Goal: Transaction & Acquisition: Purchase product/service

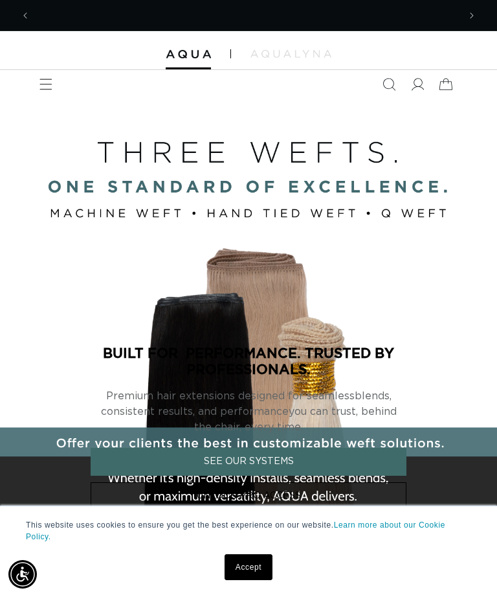
scroll to position [0, 858]
click at [410, 89] on span at bounding box center [418, 84] width 29 height 29
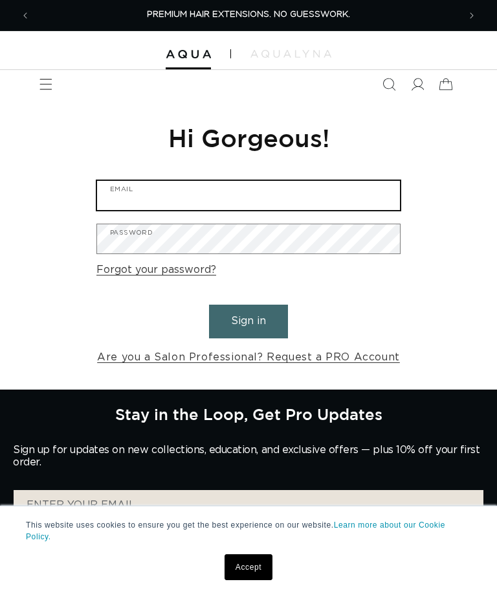
click at [346, 201] on input "Email" at bounding box center [248, 195] width 303 height 29
type input "m"
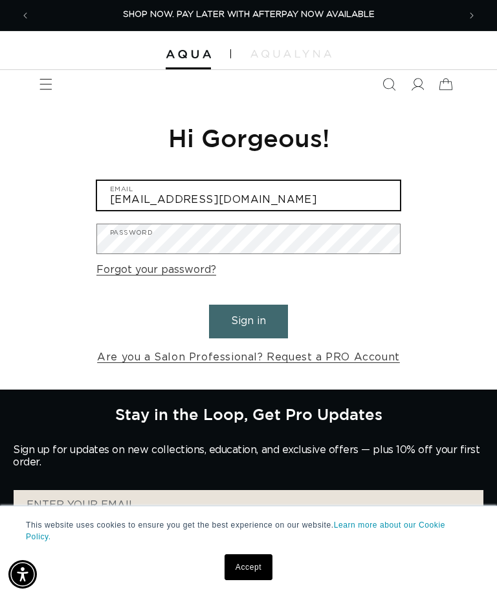
type input "[EMAIL_ADDRESS][DOMAIN_NAME]"
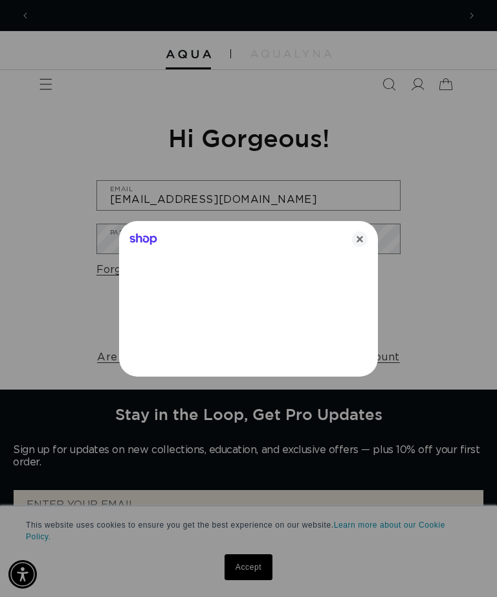
scroll to position [0, 858]
click at [356, 245] on icon "Close" at bounding box center [360, 239] width 16 height 16
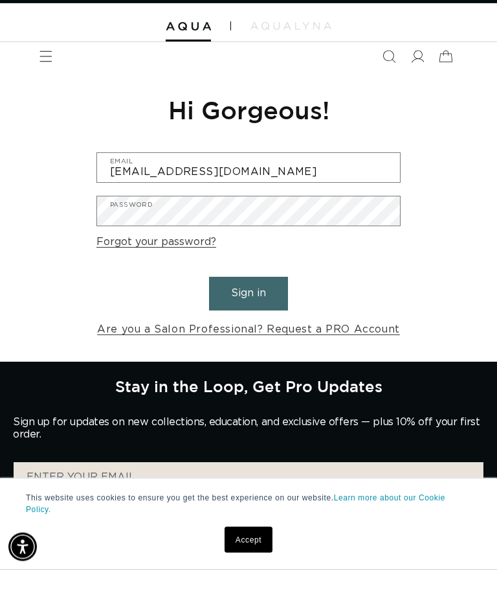
click at [268, 308] on button "Sign in" at bounding box center [248, 320] width 79 height 33
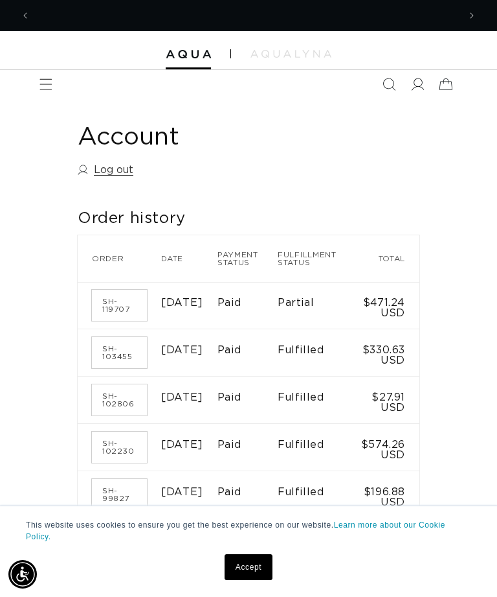
scroll to position [0, 858]
click at [38, 89] on span "Menu" at bounding box center [46, 84] width 29 height 29
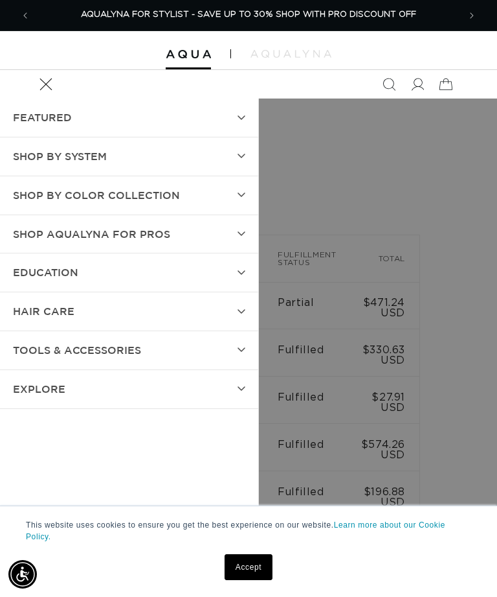
click at [114, 157] on summary "SHOP BY SYSTEM" at bounding box center [129, 156] width 258 height 38
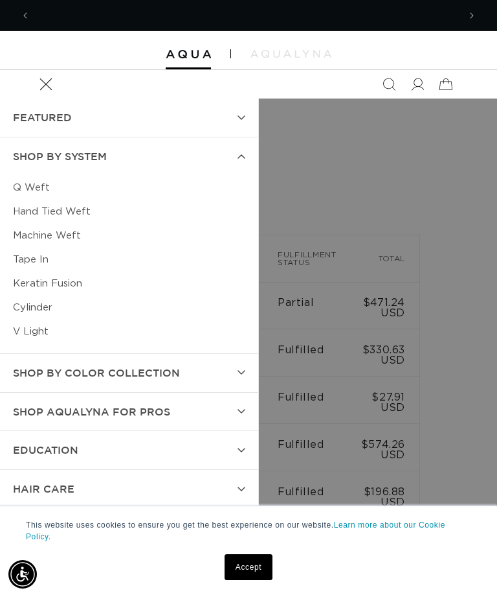
click at [38, 233] on link "Machine Weft" at bounding box center [129, 235] width 233 height 24
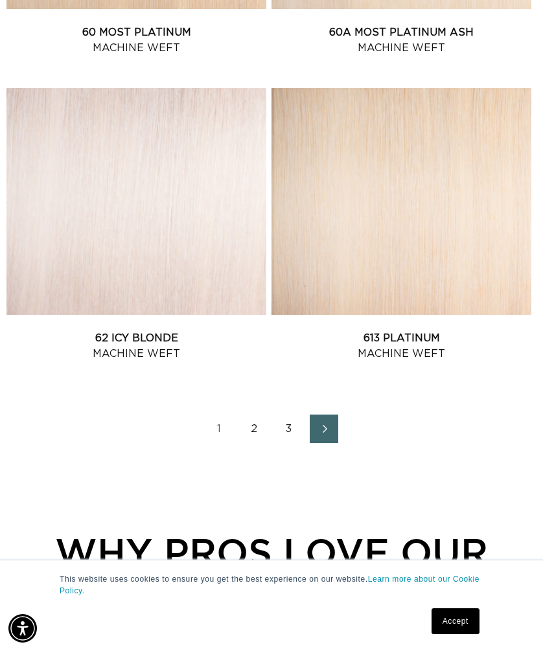
scroll to position [0, 944]
click at [338, 443] on link "Next page" at bounding box center [324, 429] width 29 height 29
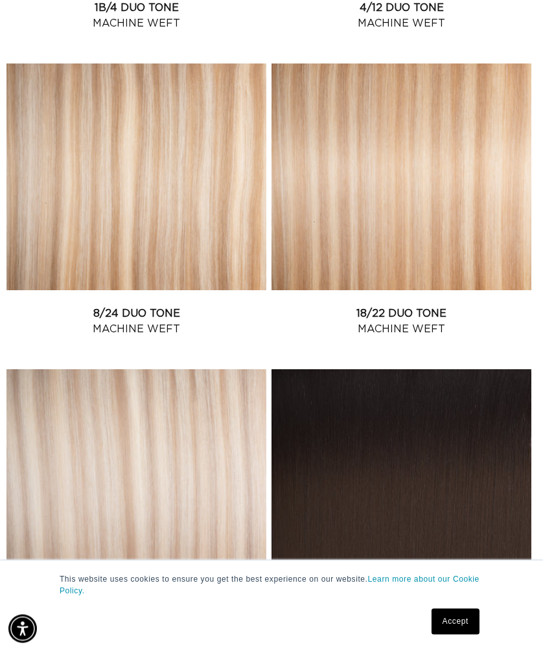
scroll to position [0, 23]
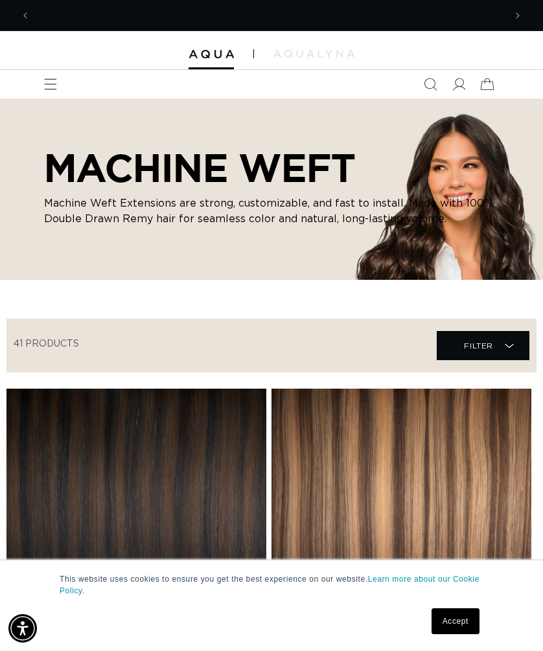
click at [416, 74] on span "Search" at bounding box center [430, 84] width 29 height 29
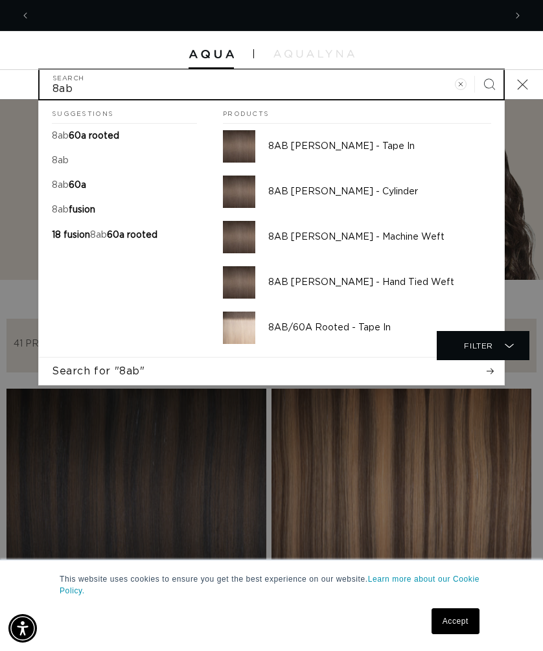
scroll to position [0, 472]
type input "8ab"
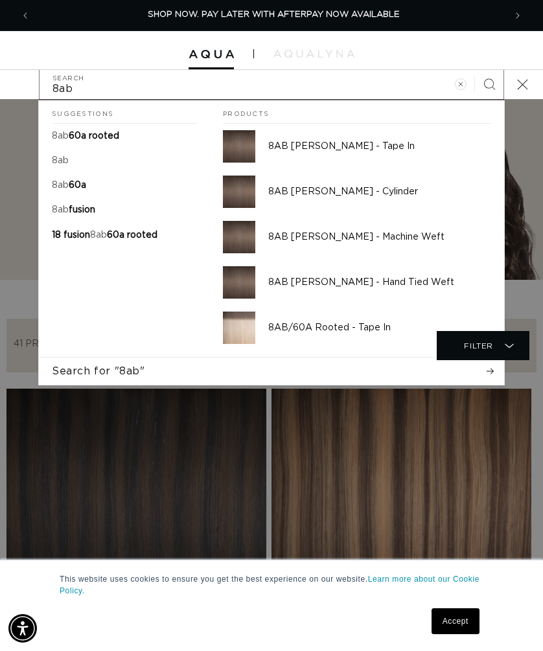
click at [52, 141] on mark "8ab" at bounding box center [60, 135] width 17 height 9
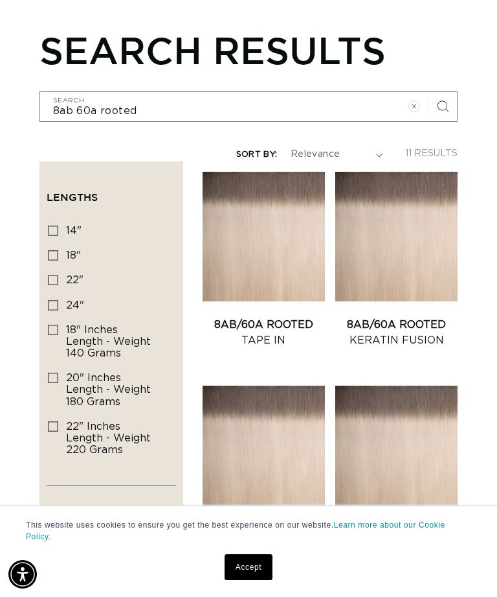
scroll to position [0, 858]
